Goal: Transaction & Acquisition: Purchase product/service

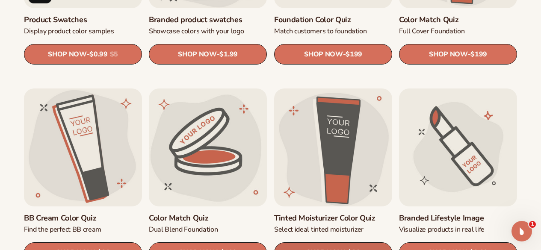
scroll to position [641, 0]
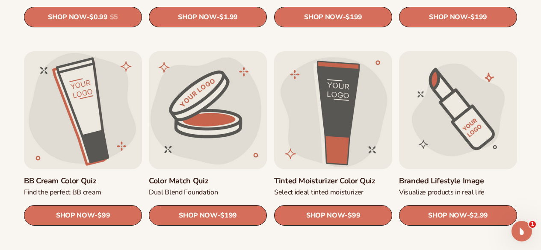
click at [448, 178] on link "Branded Lifestyle Image" at bounding box center [458, 182] width 118 height 10
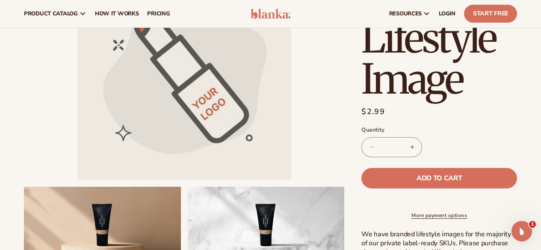
scroll to position [85, 0]
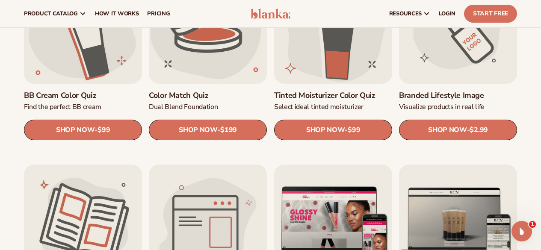
scroll to position [684, 0]
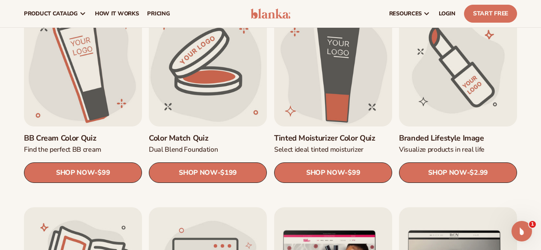
click at [425, 137] on link "Branded Lifestyle Image" at bounding box center [458, 139] width 118 height 10
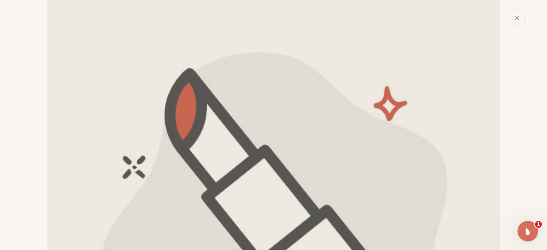
scroll to position [51, 0]
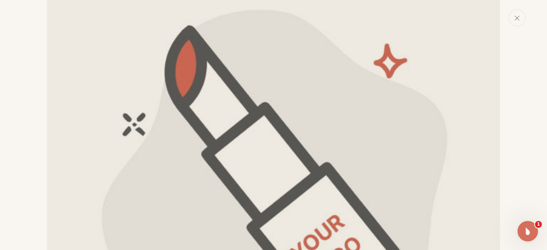
click at [159, 148] on img "Media gallery" at bounding box center [273, 183] width 453 height 453
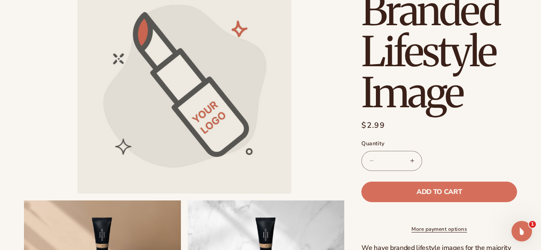
scroll to position [0, 0]
